Goal: Information Seeking & Learning: Learn about a topic

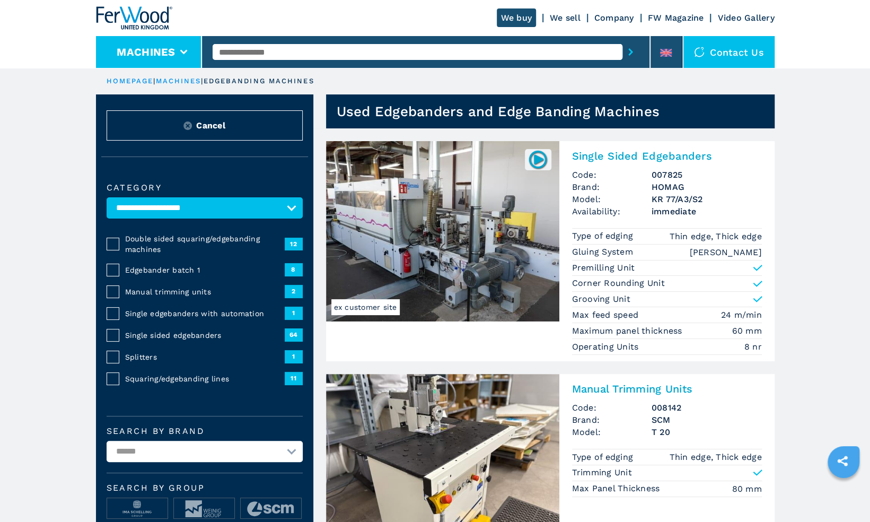
click at [182, 52] on icon at bounding box center [183, 52] width 7 height 5
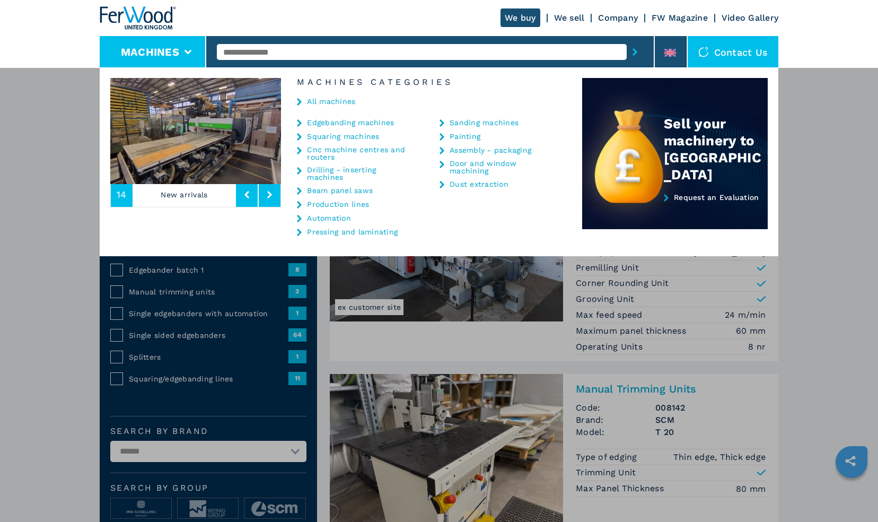
click at [316, 190] on link "Beam panel saws" at bounding box center [340, 190] width 66 height 7
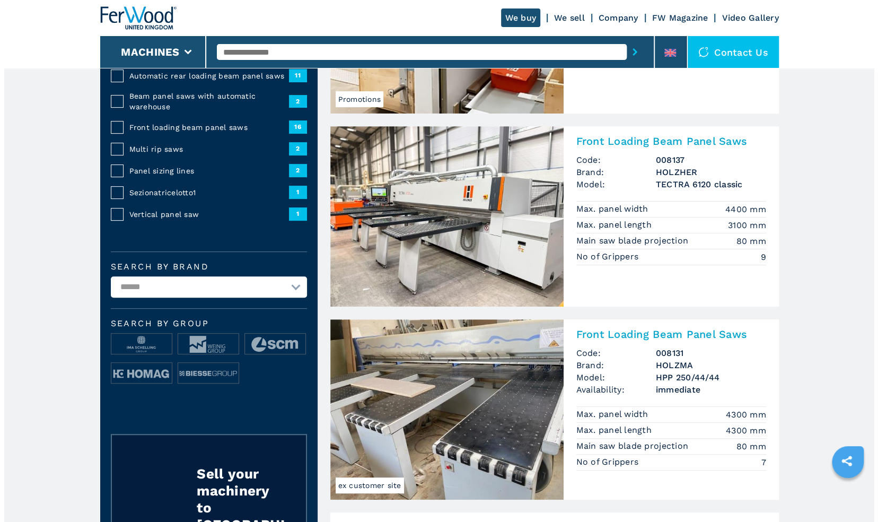
scroll to position [213, 0]
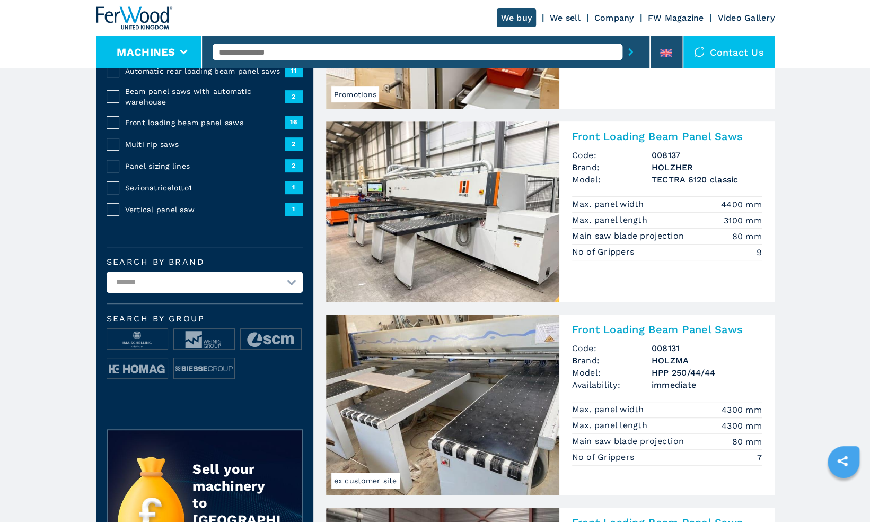
click at [182, 50] on icon at bounding box center [183, 52] width 7 height 5
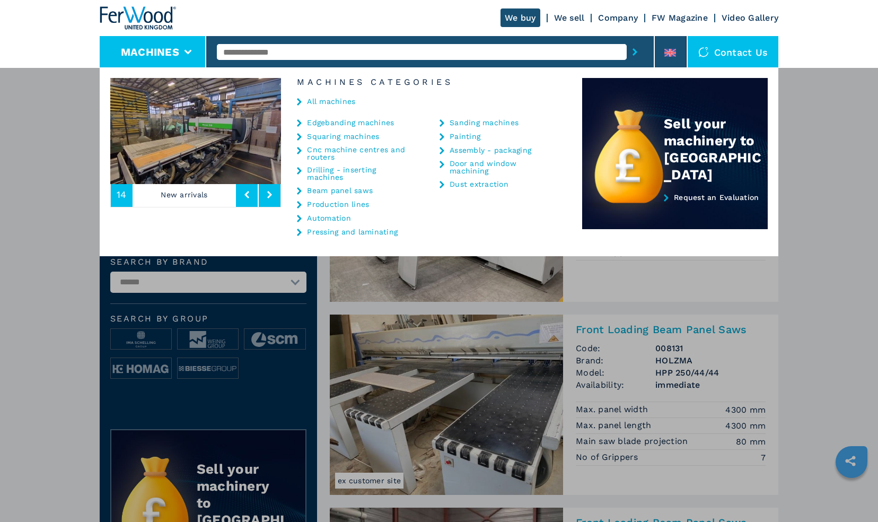
click at [447, 134] on div "Painting" at bounding box center [498, 136] width 116 height 8
click at [440, 135] on icon at bounding box center [442, 136] width 5 height 7
click at [462, 137] on link "Painting" at bounding box center [465, 136] width 31 height 7
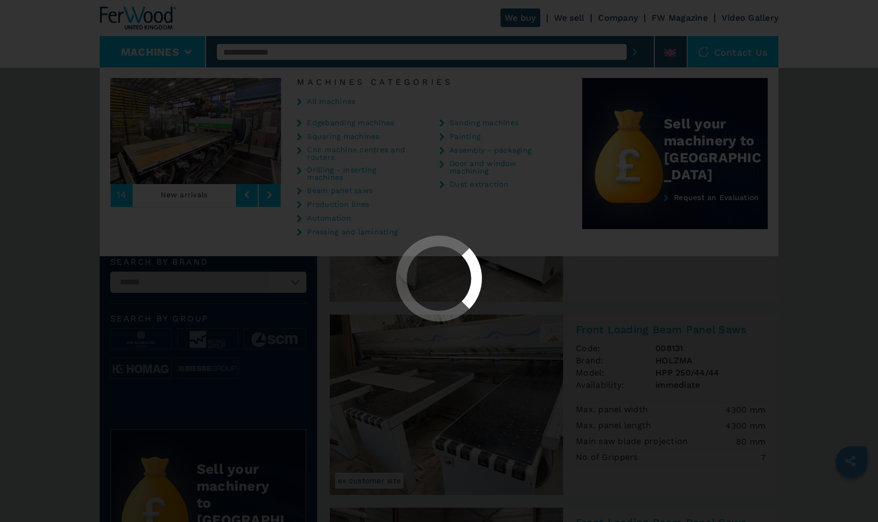
scroll to position [0, 0]
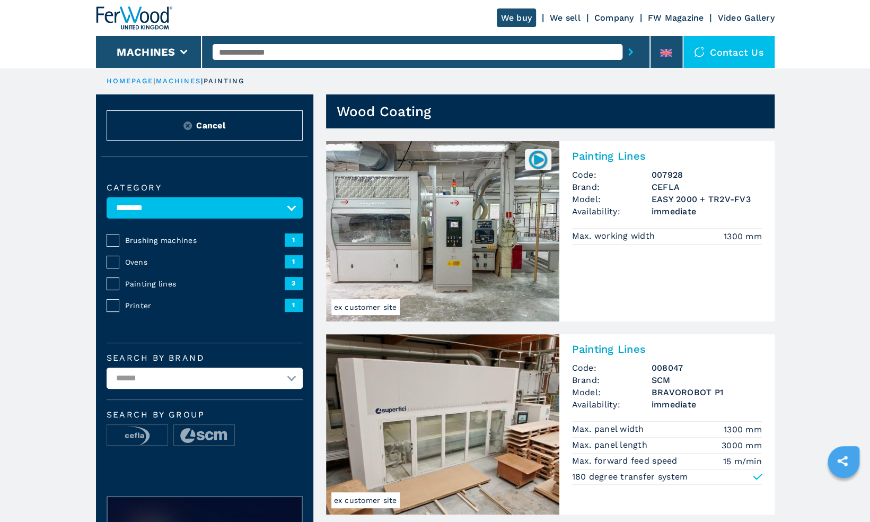
click at [240, 54] on input "text" at bounding box center [418, 52] width 410 height 16
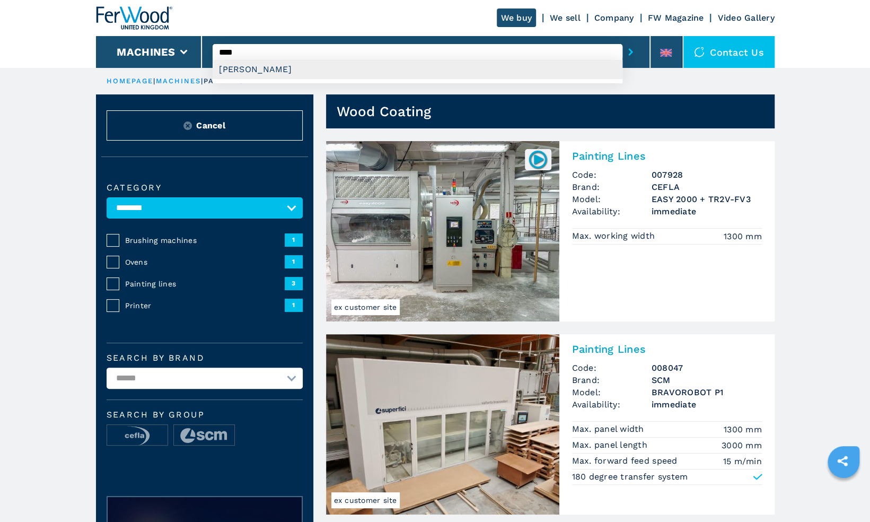
click at [238, 66] on div "GIARDINA" at bounding box center [418, 69] width 410 height 19
type input "********"
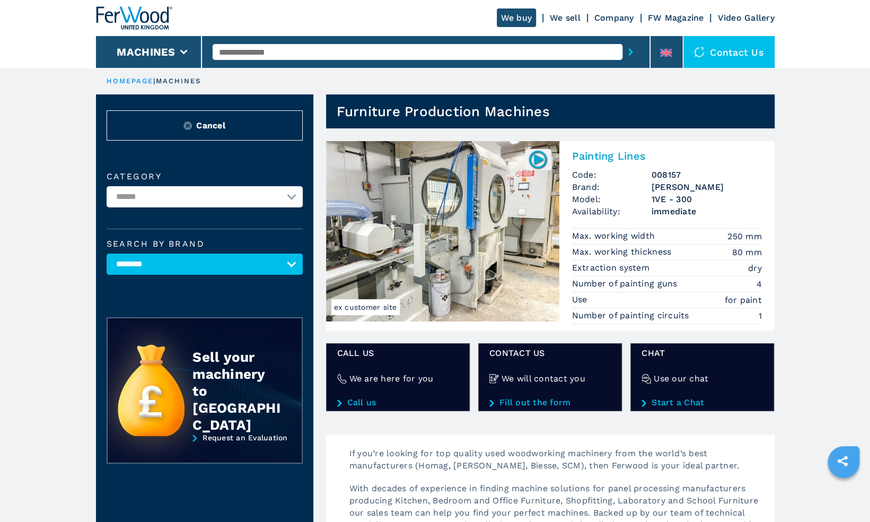
click at [432, 200] on img at bounding box center [442, 231] width 233 height 180
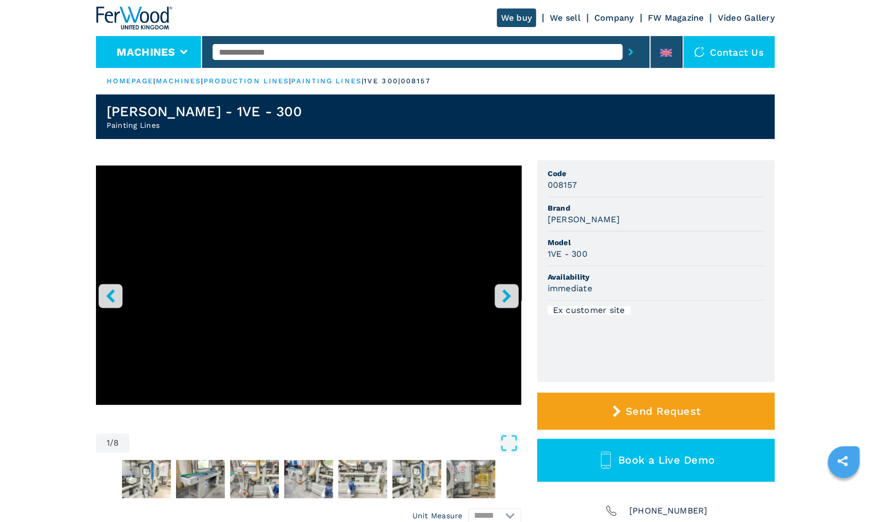
click at [186, 50] on icon at bounding box center [183, 52] width 7 height 5
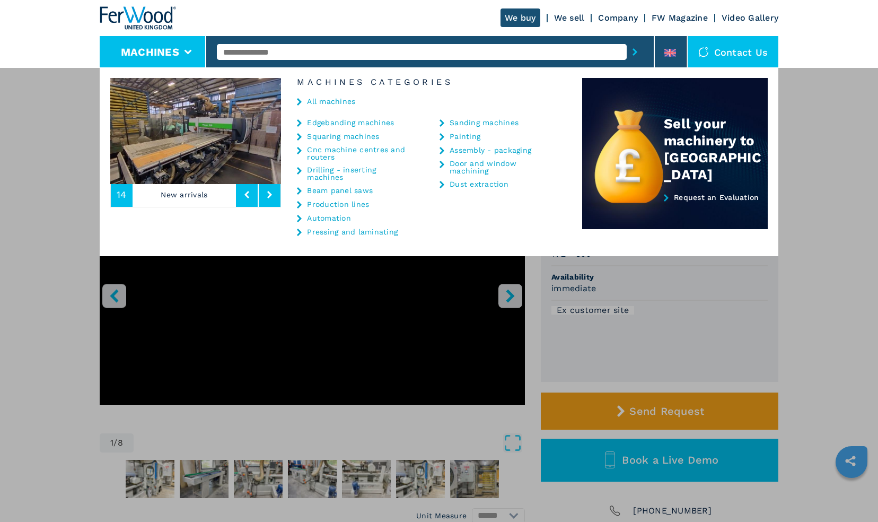
click at [462, 135] on link "Painting" at bounding box center [465, 136] width 31 height 7
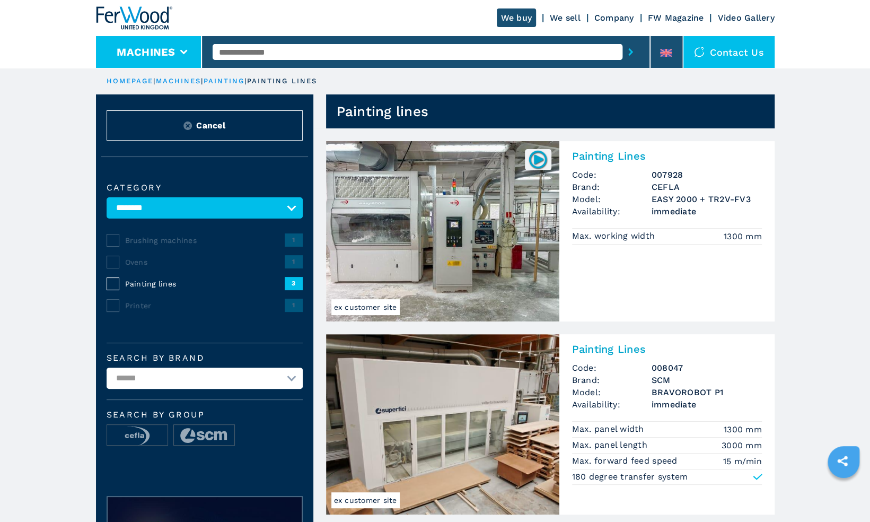
click at [182, 52] on icon at bounding box center [183, 52] width 7 height 5
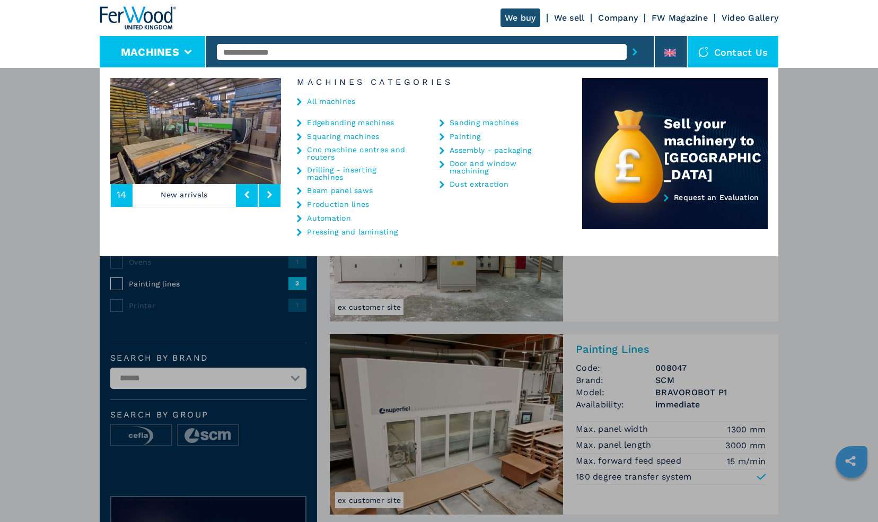
click at [339, 204] on link "Production lines" at bounding box center [338, 203] width 62 height 7
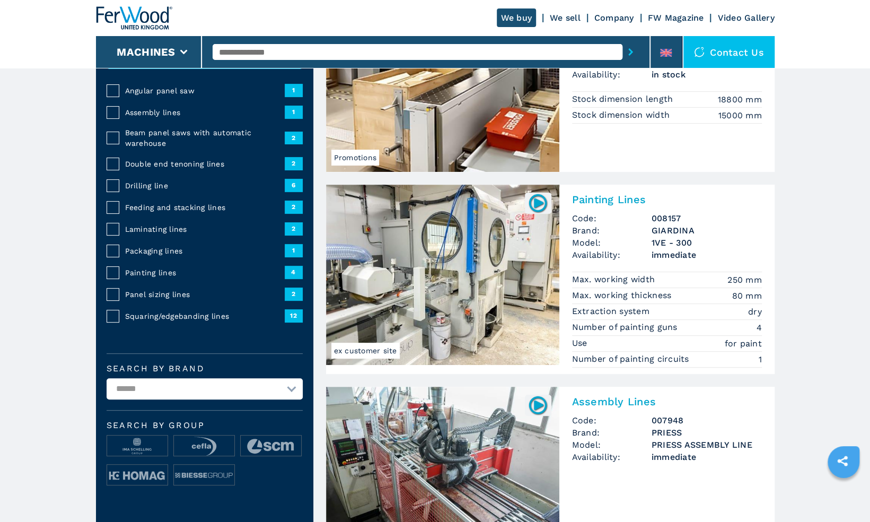
scroll to position [152, 0]
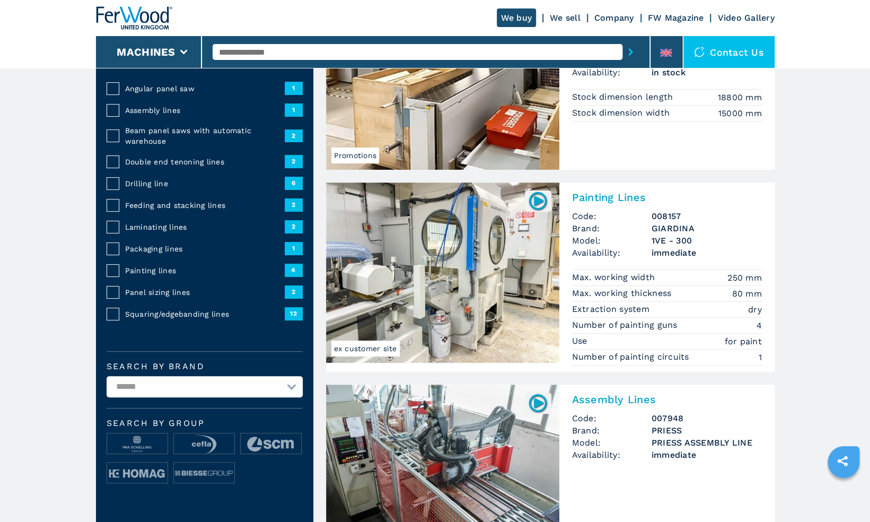
click at [450, 257] on img at bounding box center [442, 272] width 233 height 180
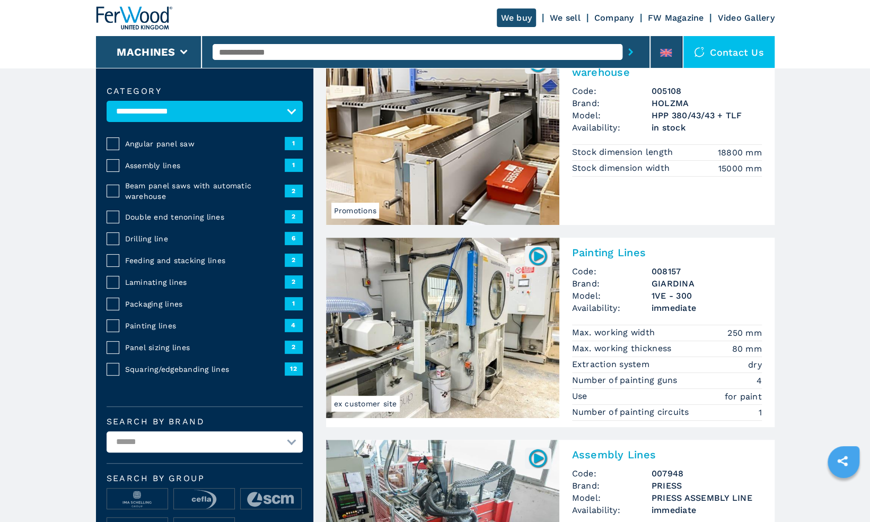
scroll to position [0, 0]
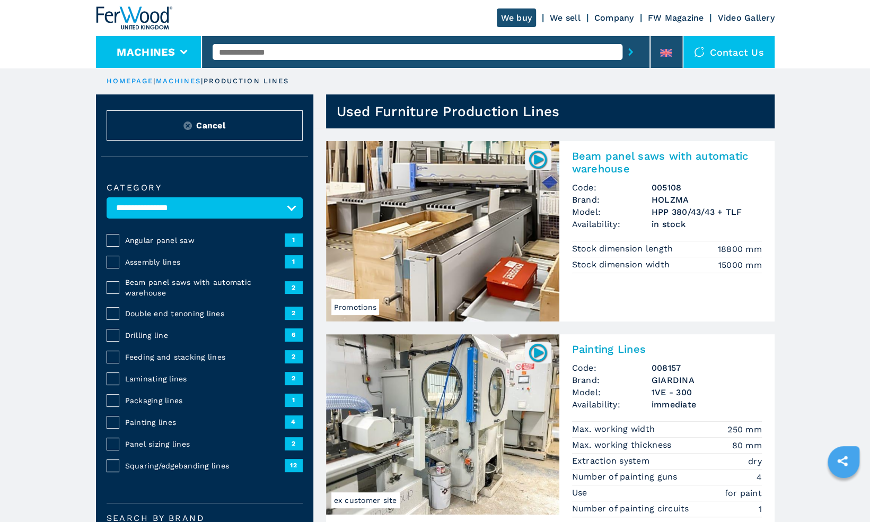
click at [184, 51] on icon at bounding box center [183, 52] width 7 height 5
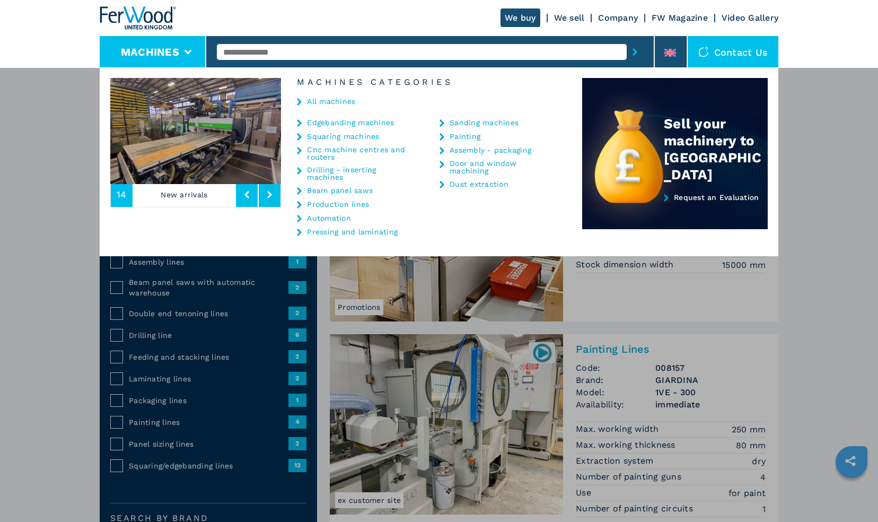
click at [464, 135] on link "Painting" at bounding box center [465, 136] width 31 height 7
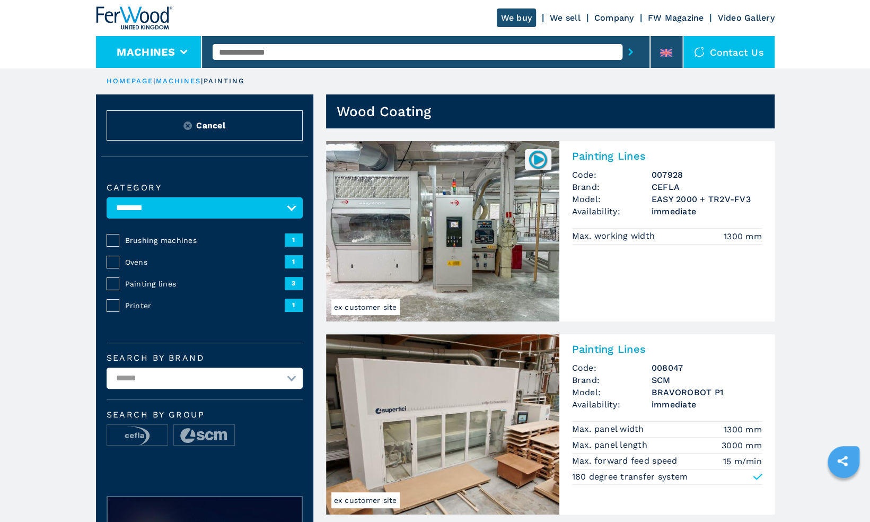
click at [185, 50] on icon at bounding box center [183, 52] width 7 height 5
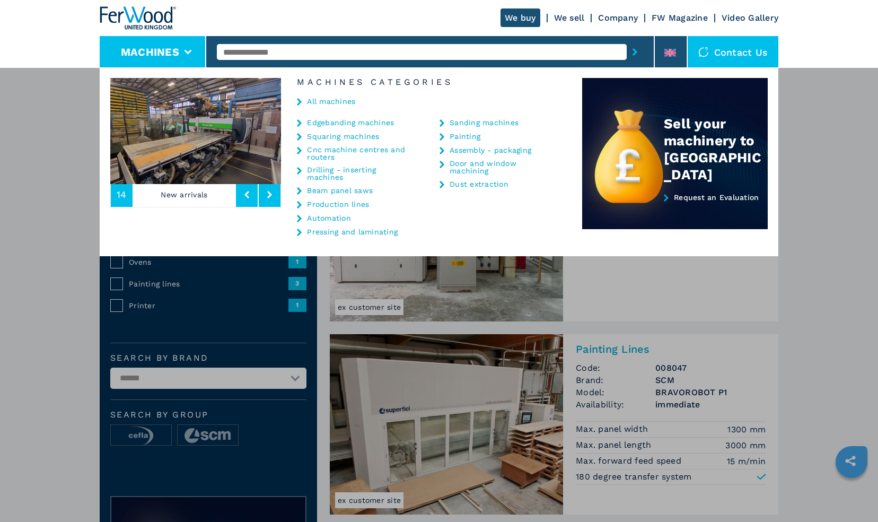
click at [320, 203] on link "Production lines" at bounding box center [338, 203] width 62 height 7
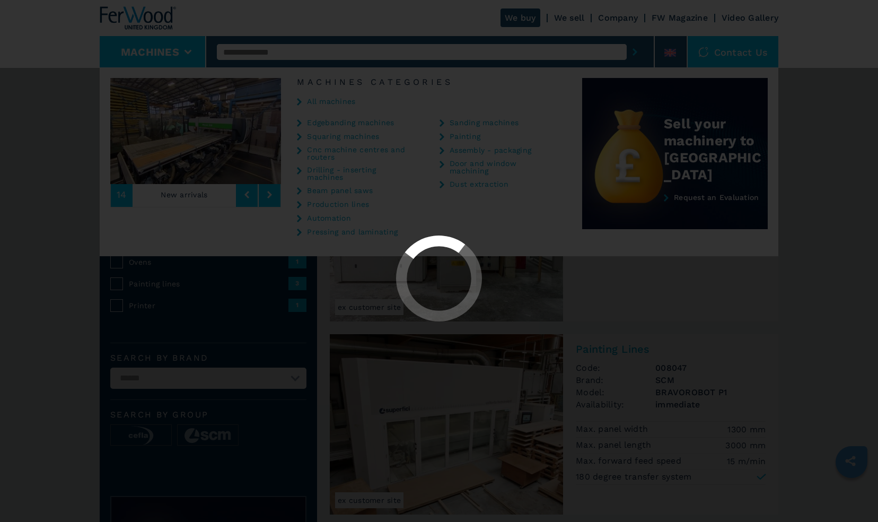
select select "**********"
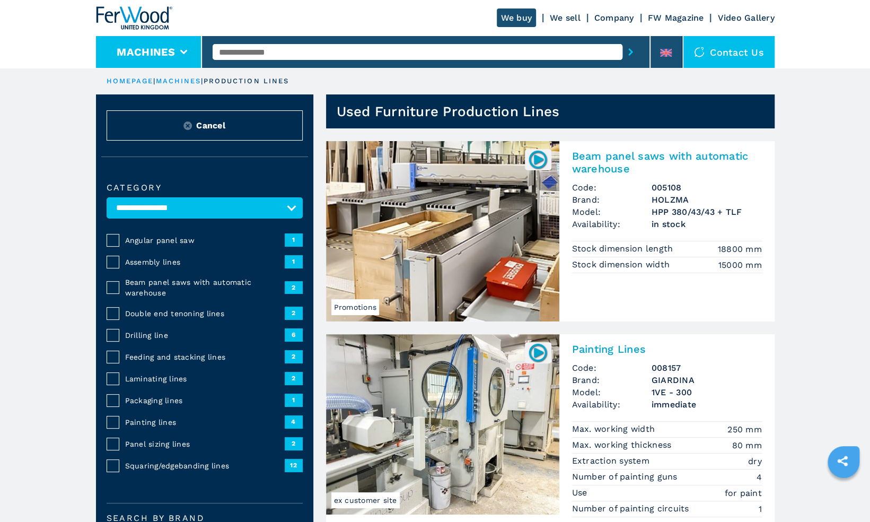
click at [182, 50] on icon at bounding box center [183, 52] width 7 height 5
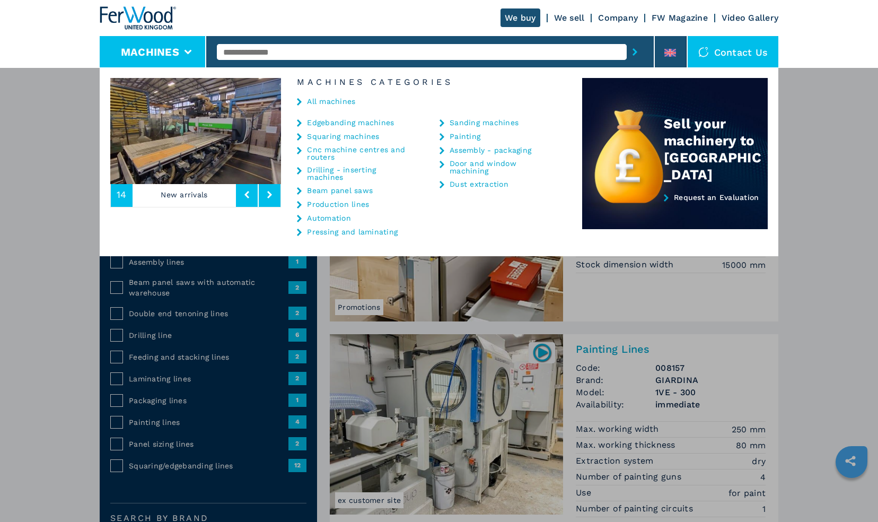
click at [458, 135] on link "Painting" at bounding box center [465, 136] width 31 height 7
